Goal: Navigation & Orientation: Find specific page/section

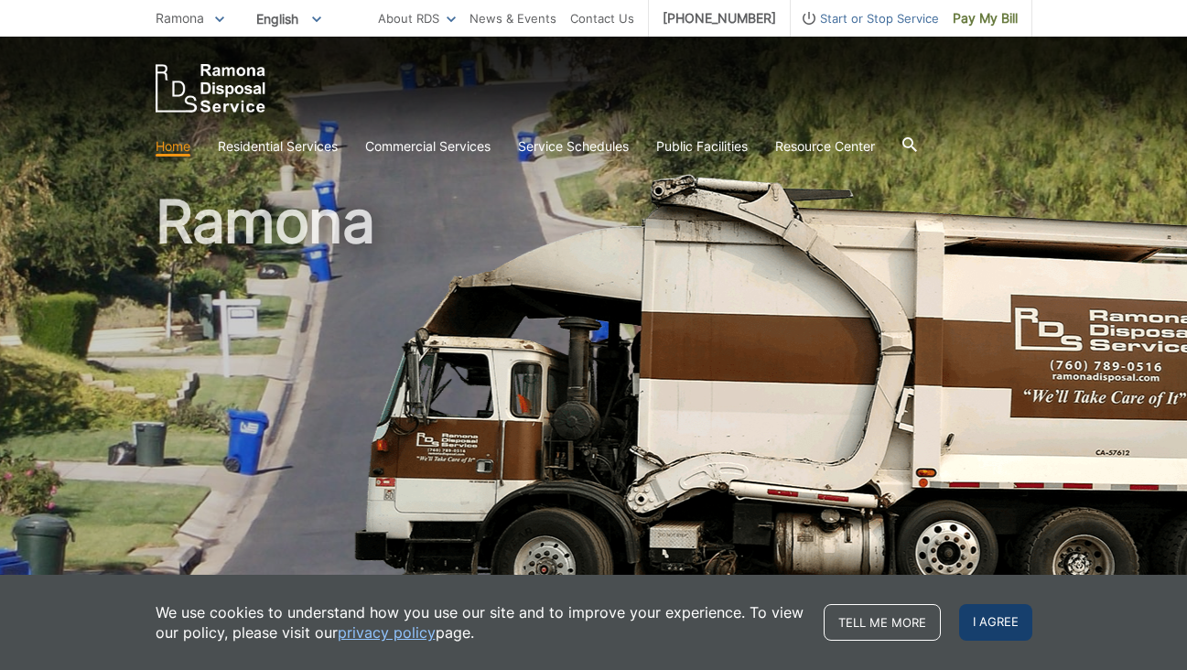
click at [1001, 616] on span "I agree" at bounding box center [995, 622] width 73 height 37
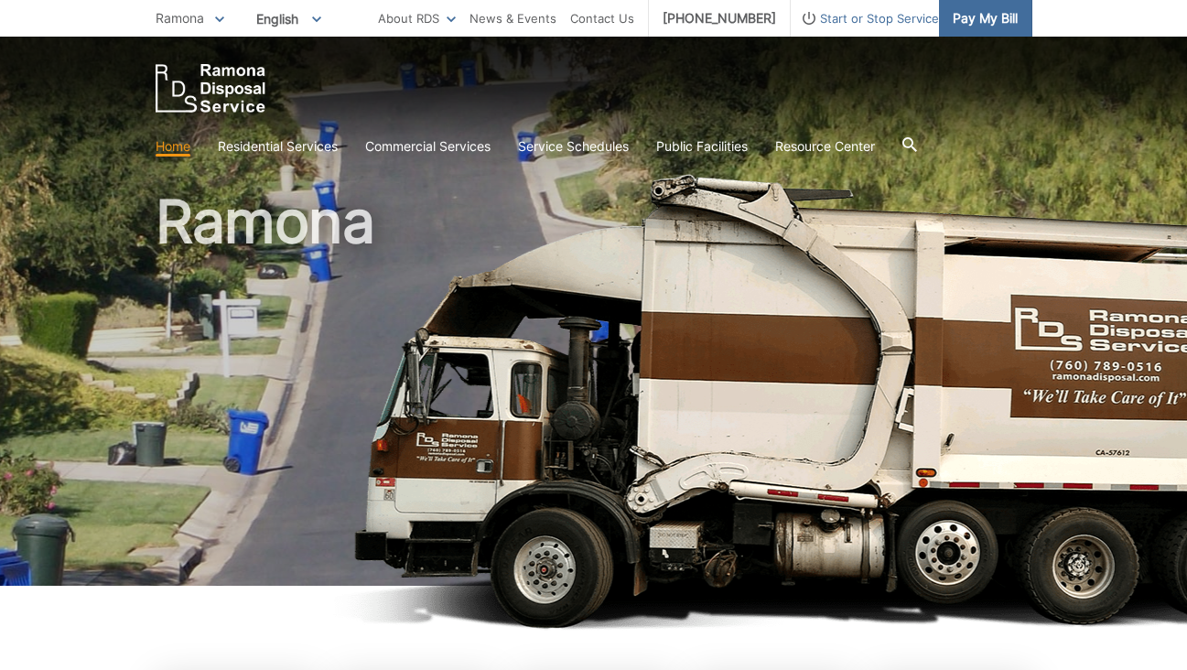
click at [979, 27] on span "Pay My Bill" at bounding box center [985, 18] width 65 height 20
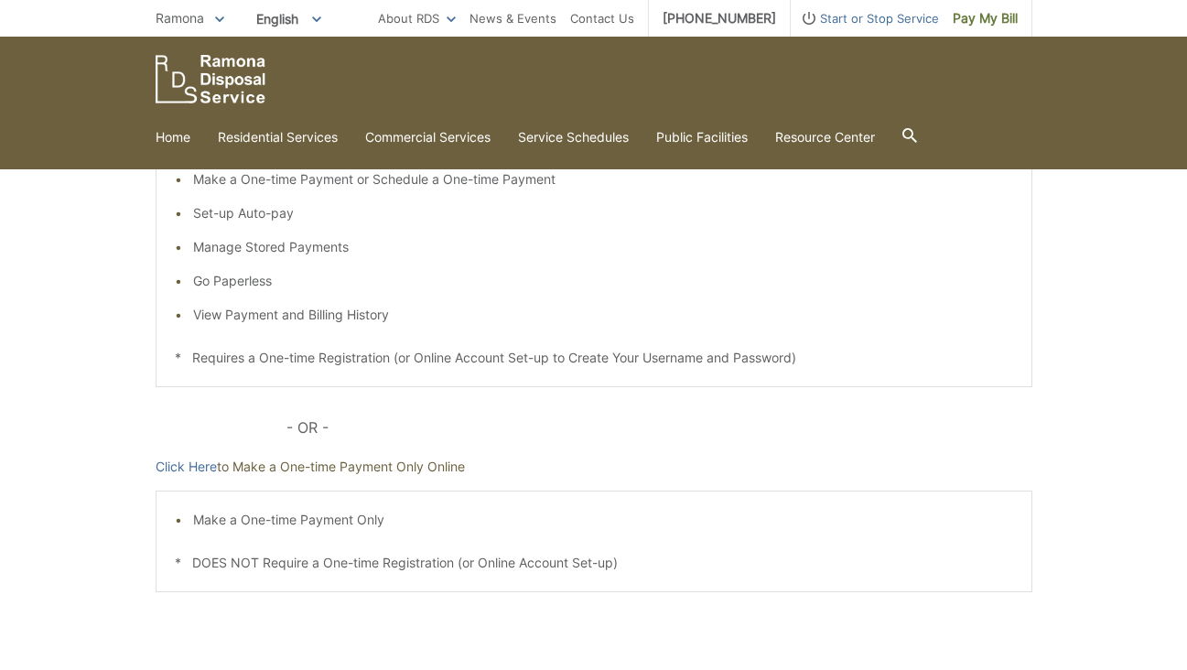
scroll to position [190, 0]
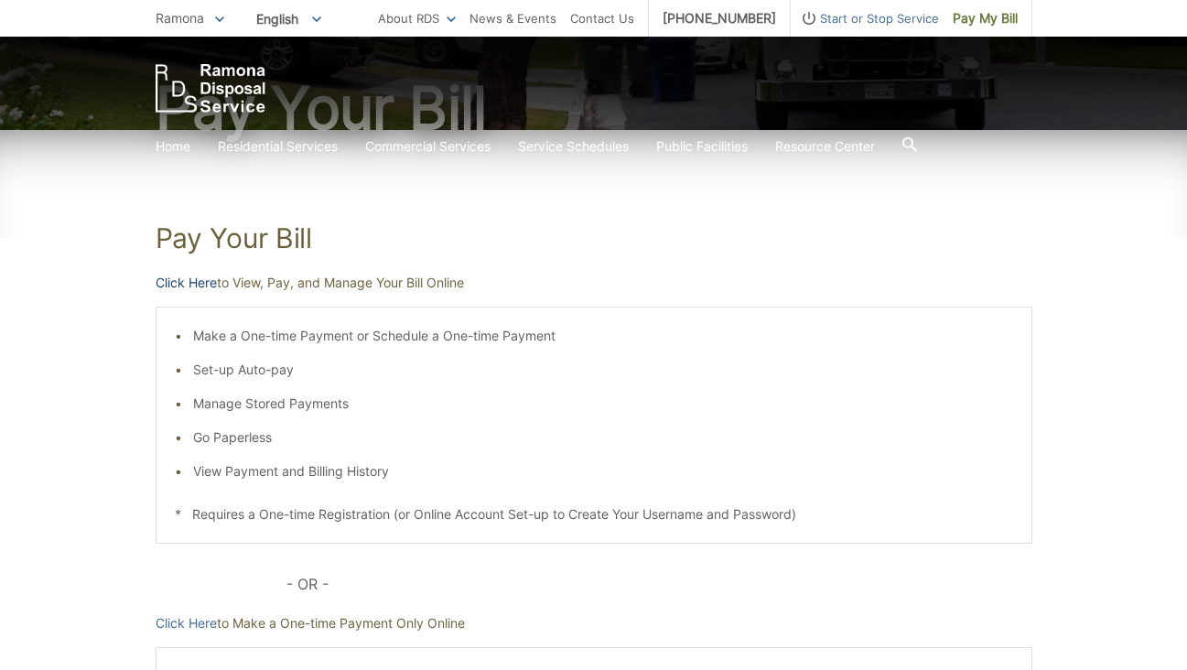
click at [160, 286] on link "Click Here" at bounding box center [186, 283] width 61 height 20
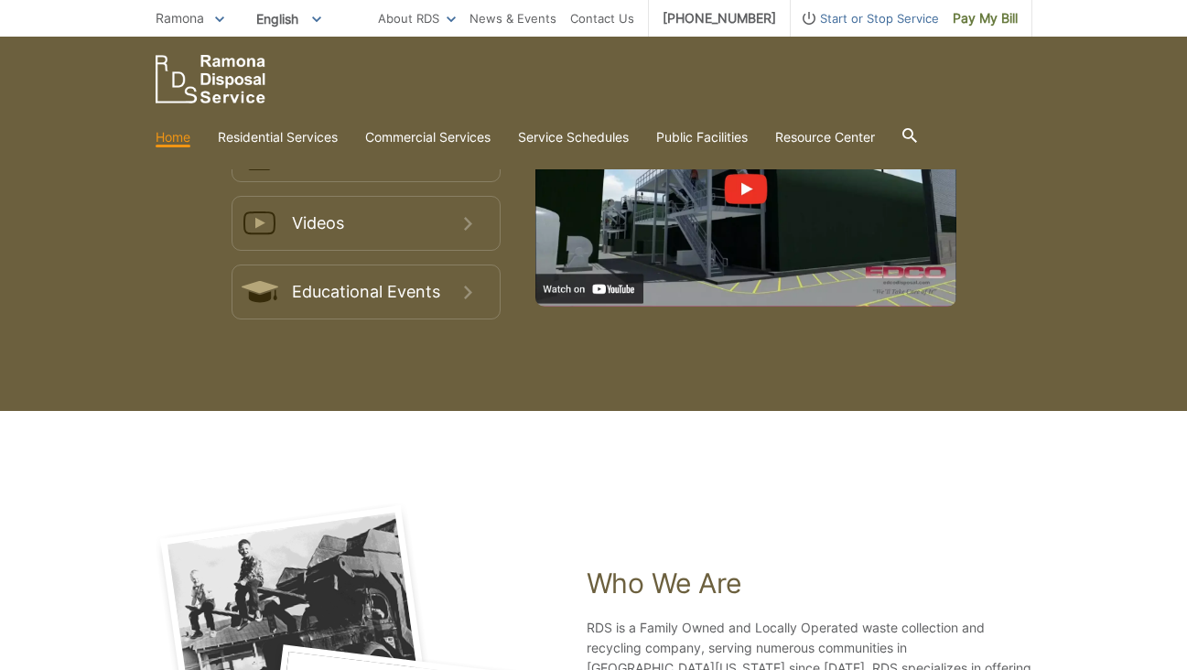
scroll to position [2978, 0]
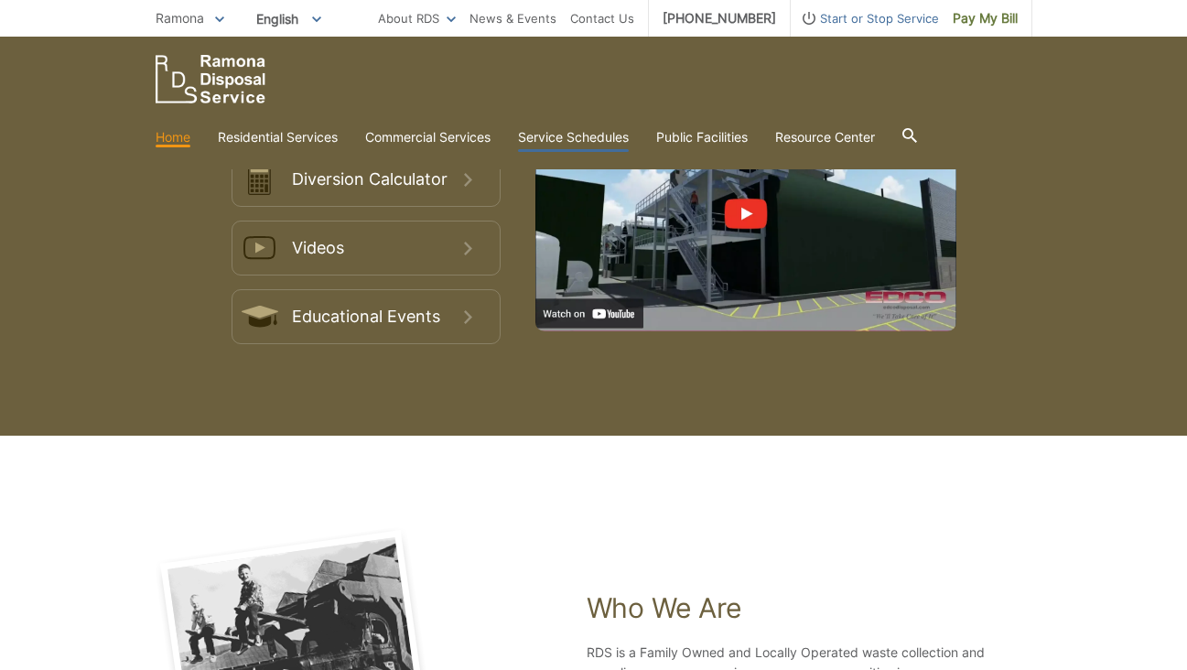
click at [591, 139] on link "Service Schedules" at bounding box center [573, 137] width 111 height 20
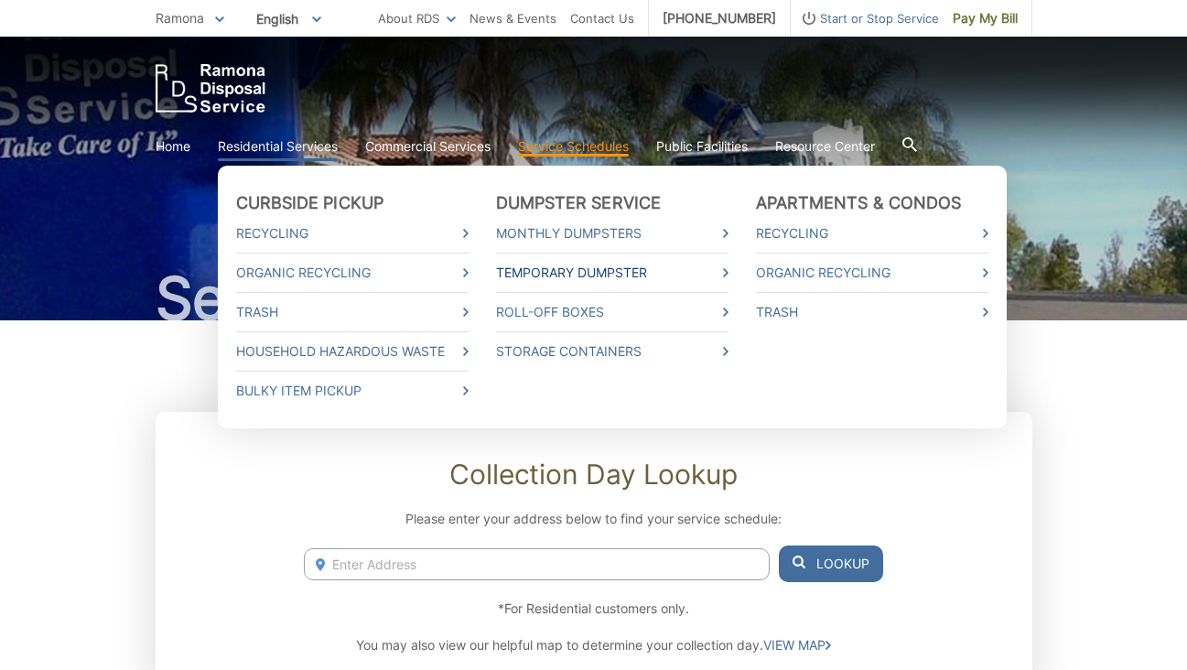
click at [540, 273] on link "Temporary Dumpster" at bounding box center [612, 273] width 232 height 20
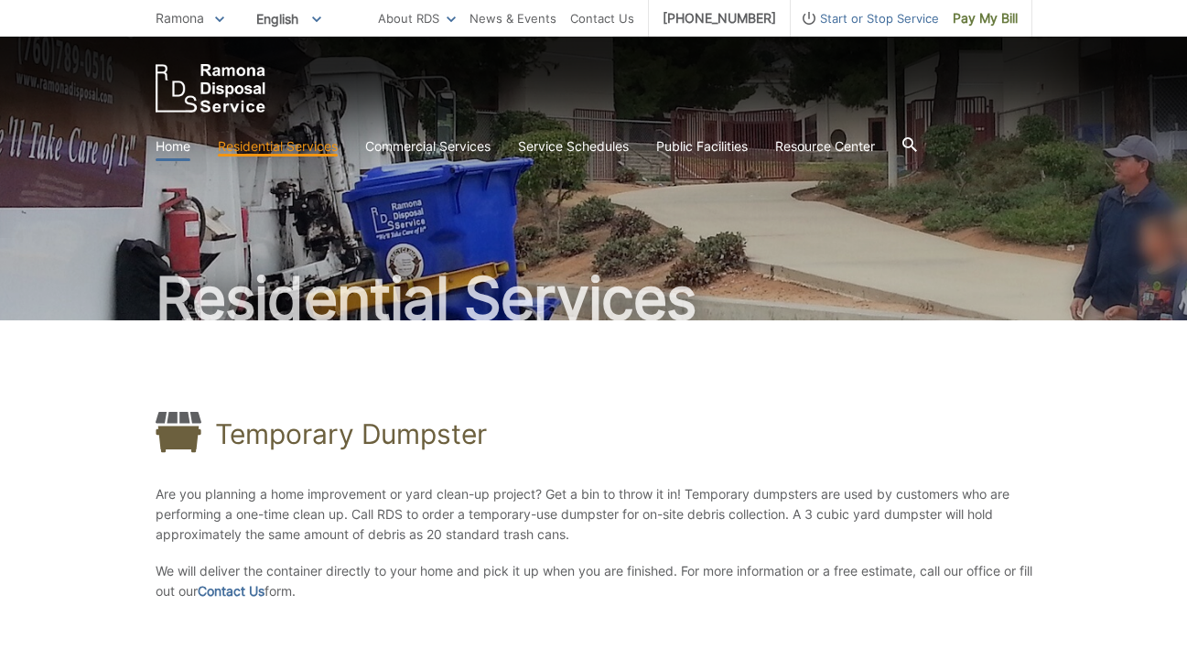
click at [176, 150] on link "Home" at bounding box center [173, 146] width 35 height 20
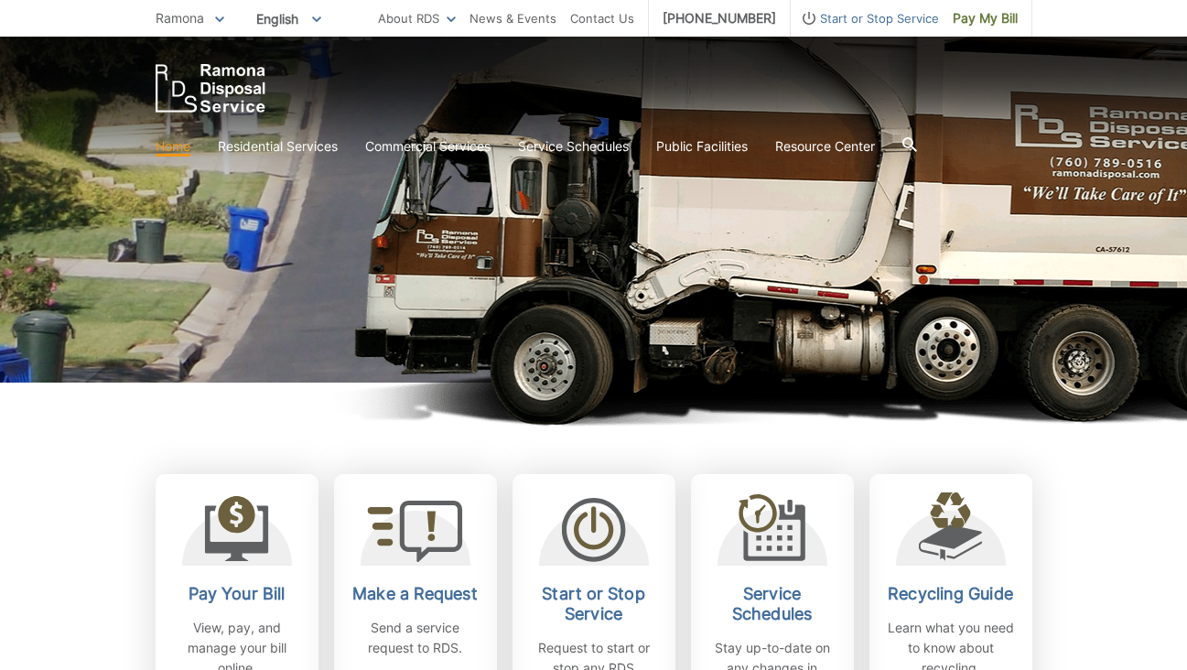
scroll to position [312, 0]
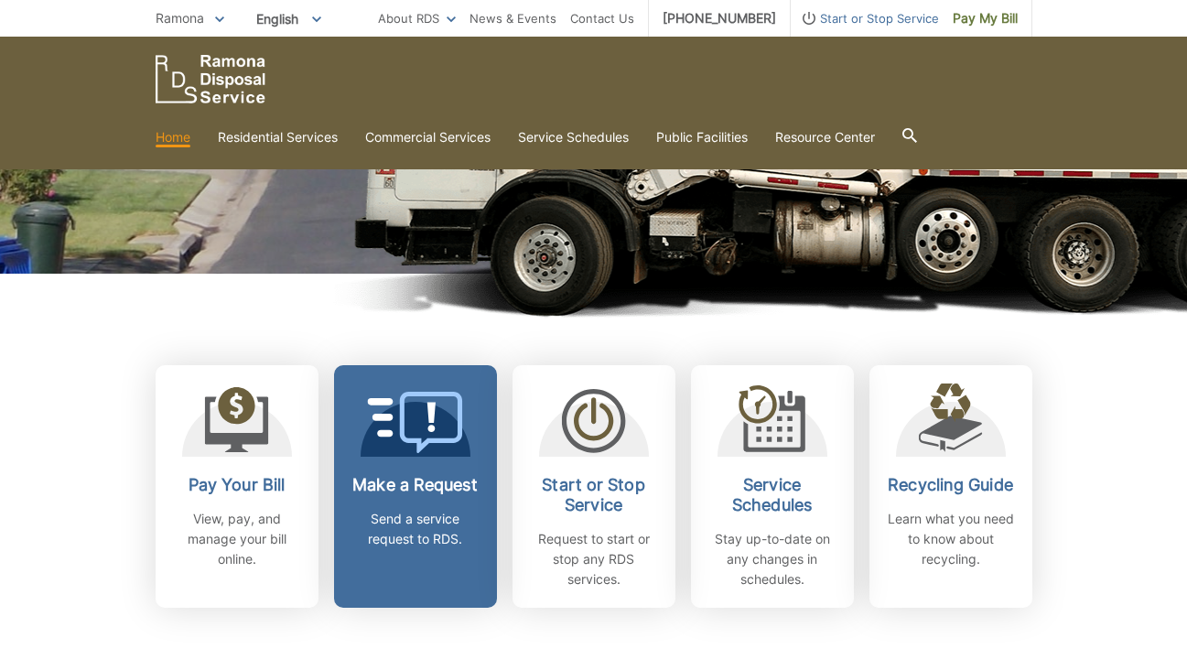
click at [416, 452] on icon at bounding box center [431, 423] width 63 height 62
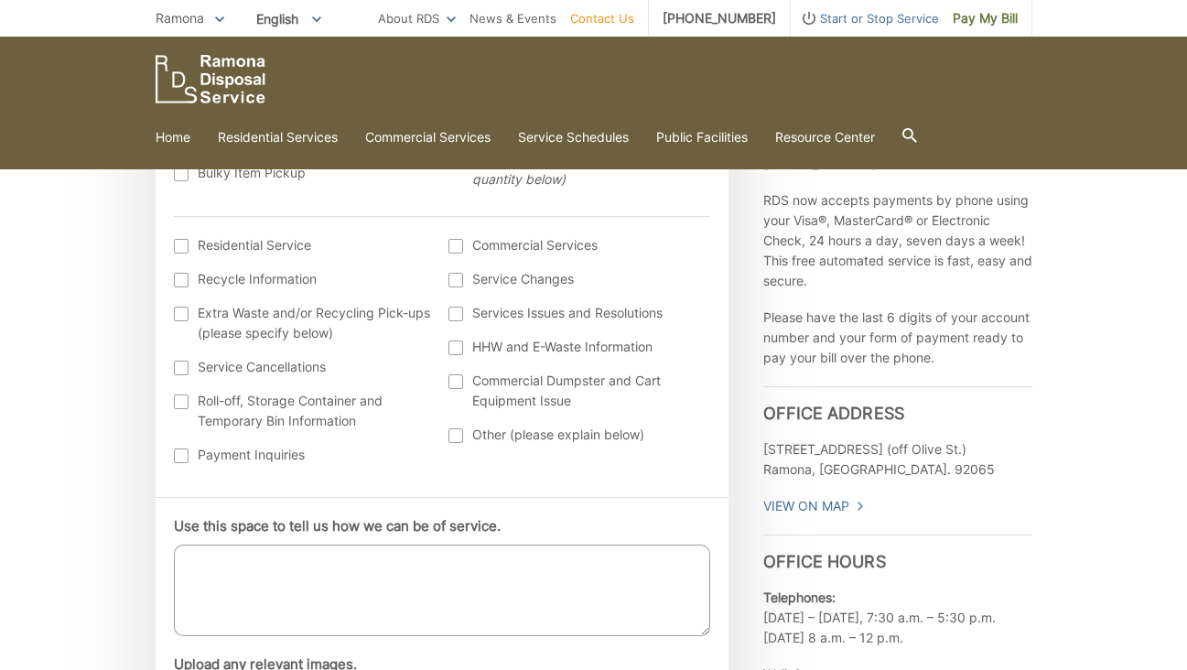
scroll to position [610, 0]
